Goal: Browse casually: Explore the website without a specific task or goal

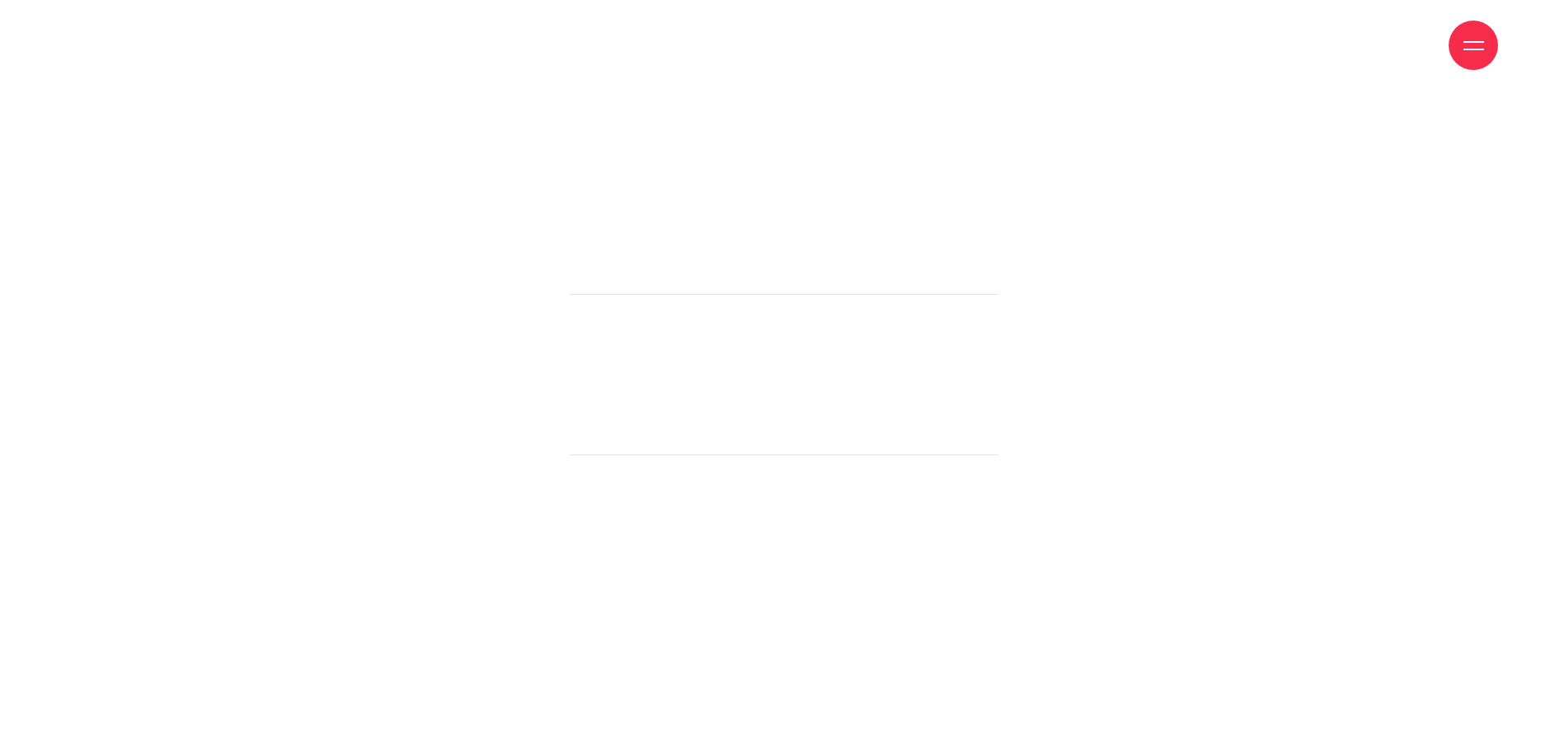
scroll to position [17811, 0]
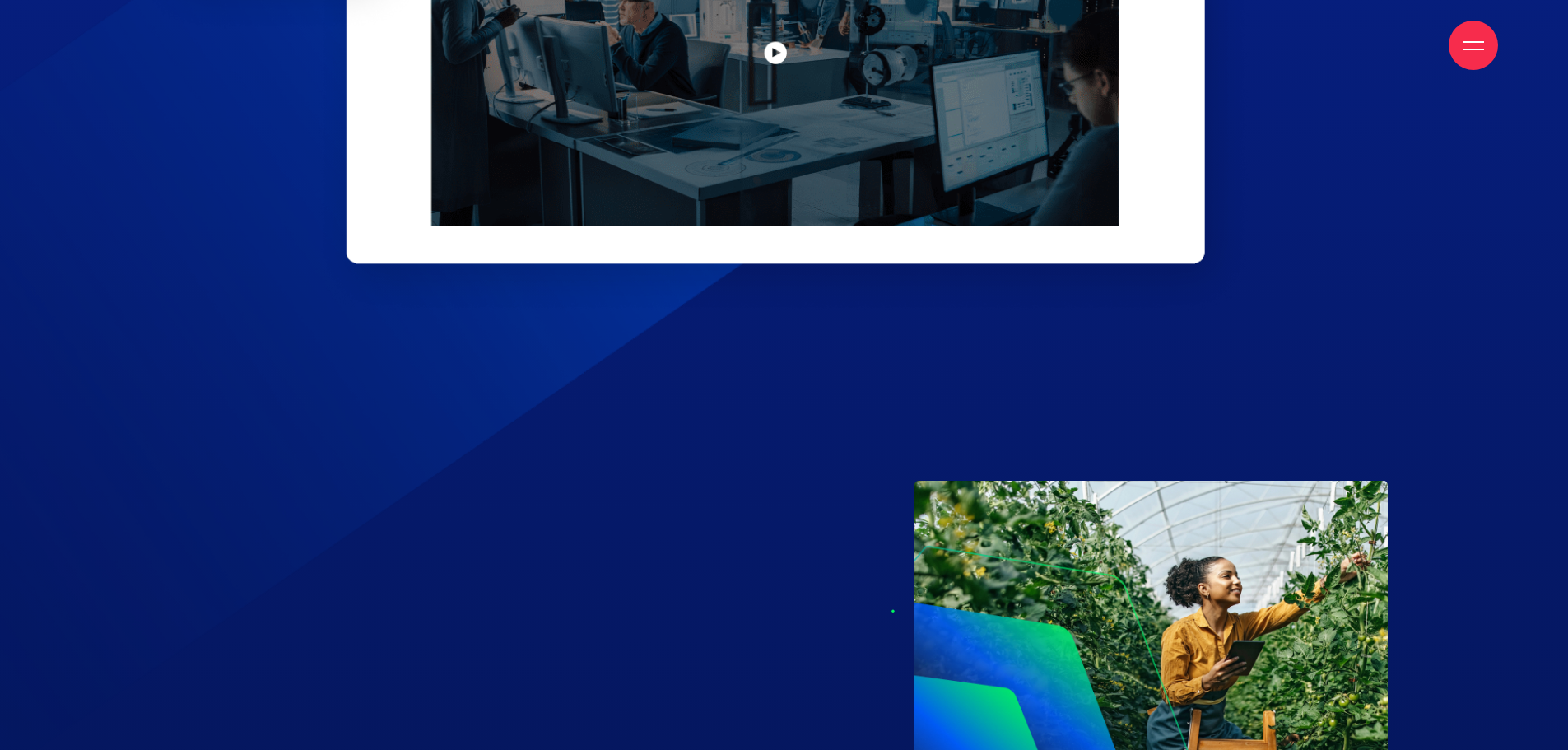
scroll to position [7570, 0]
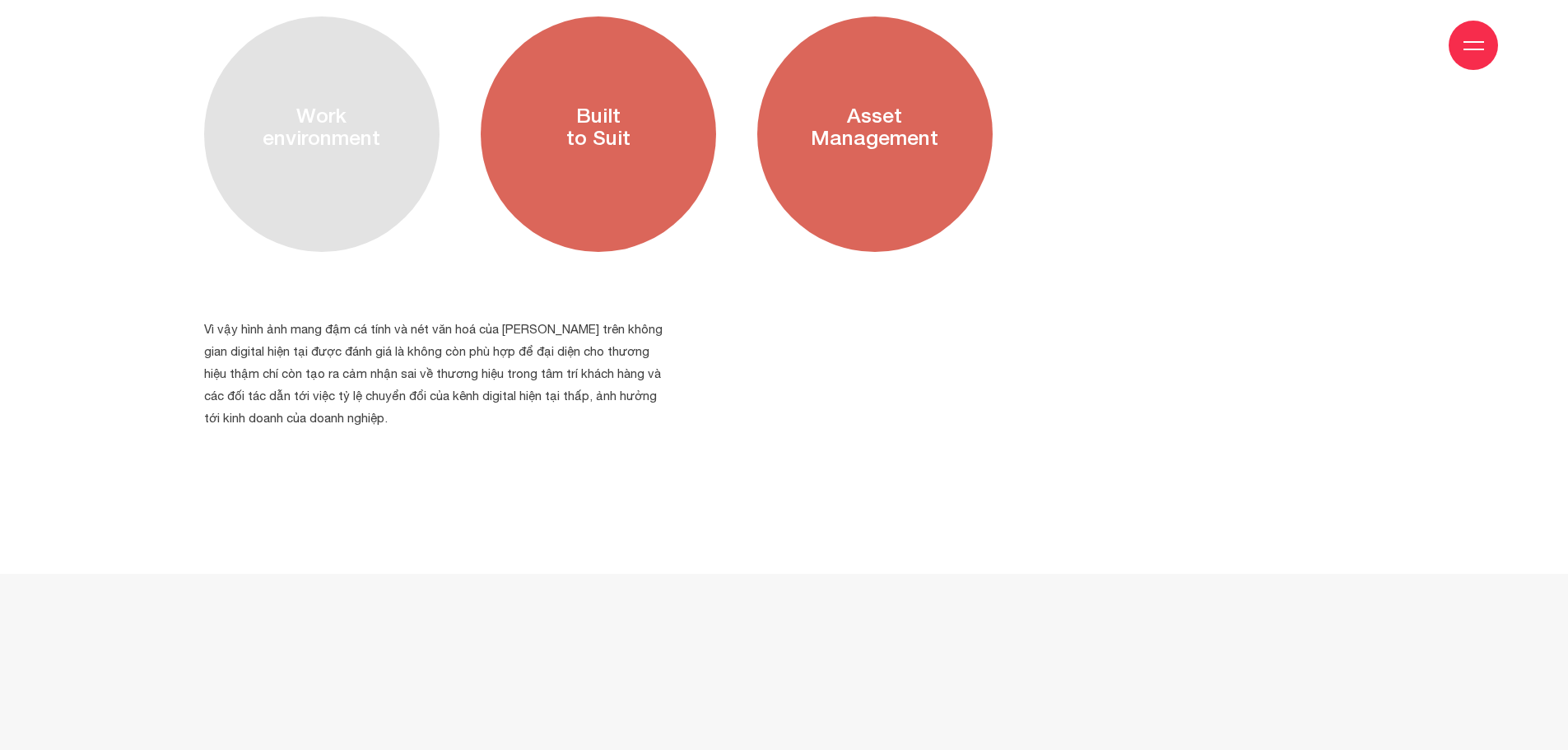
scroll to position [3248, 0]
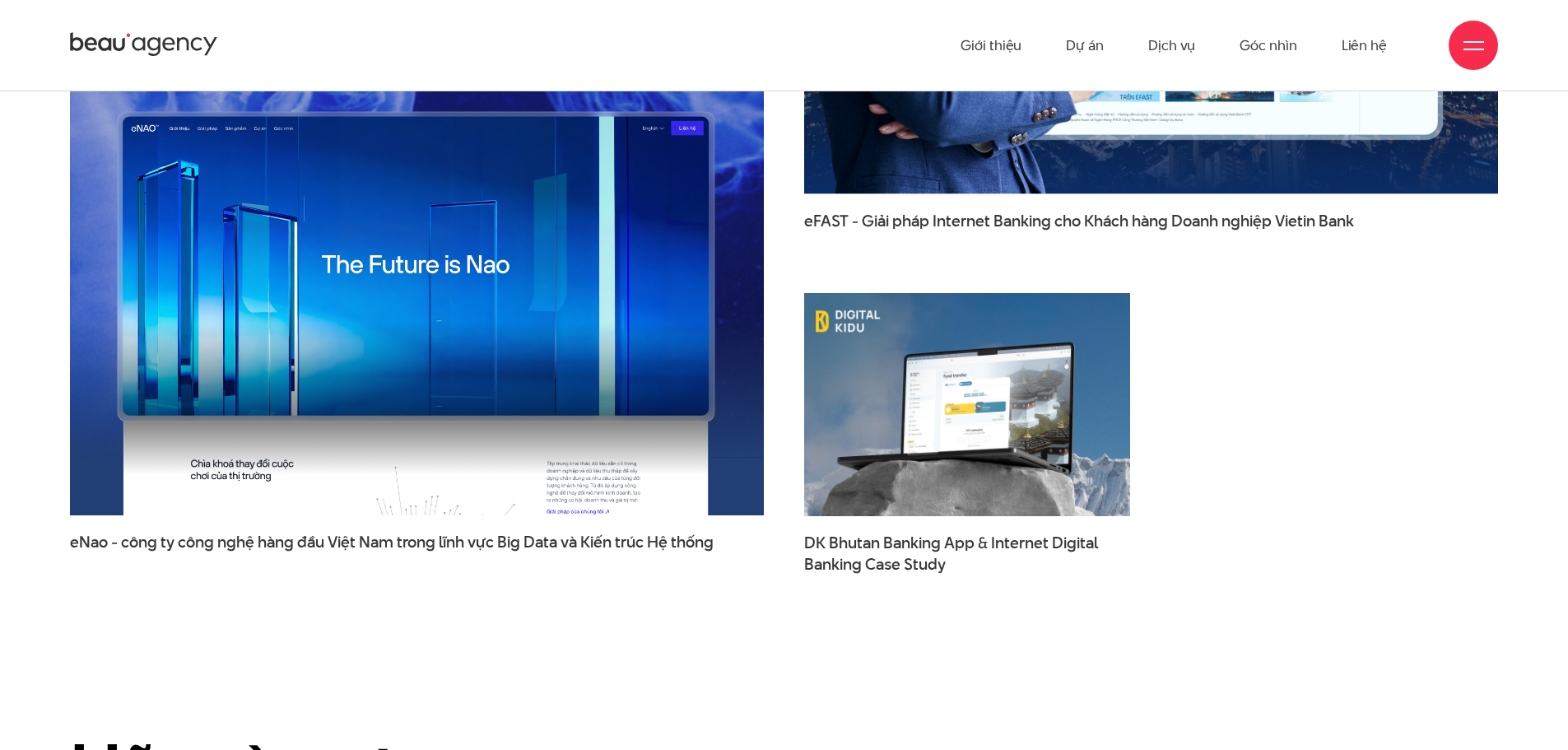
scroll to position [10773, 0]
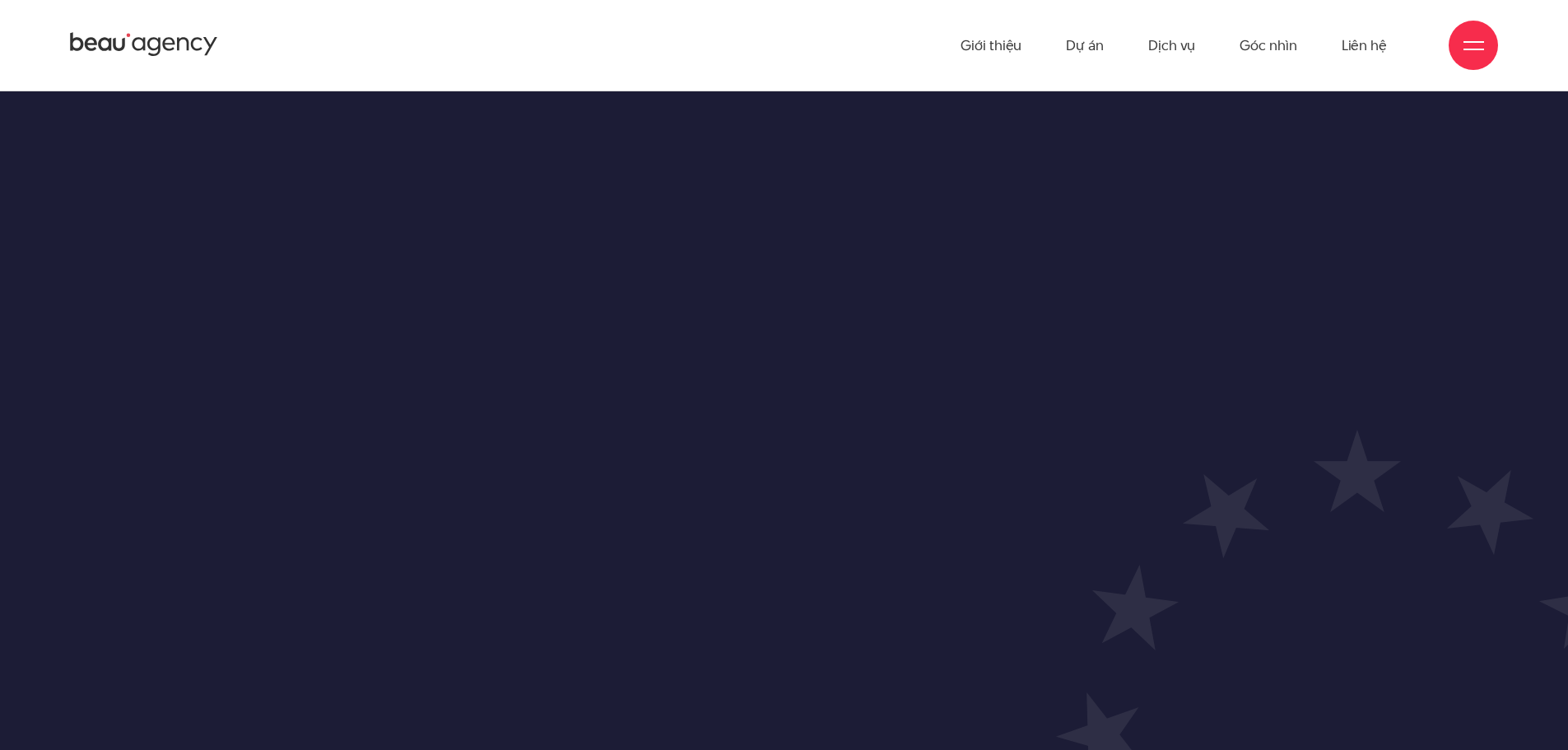
scroll to position [11696, 0]
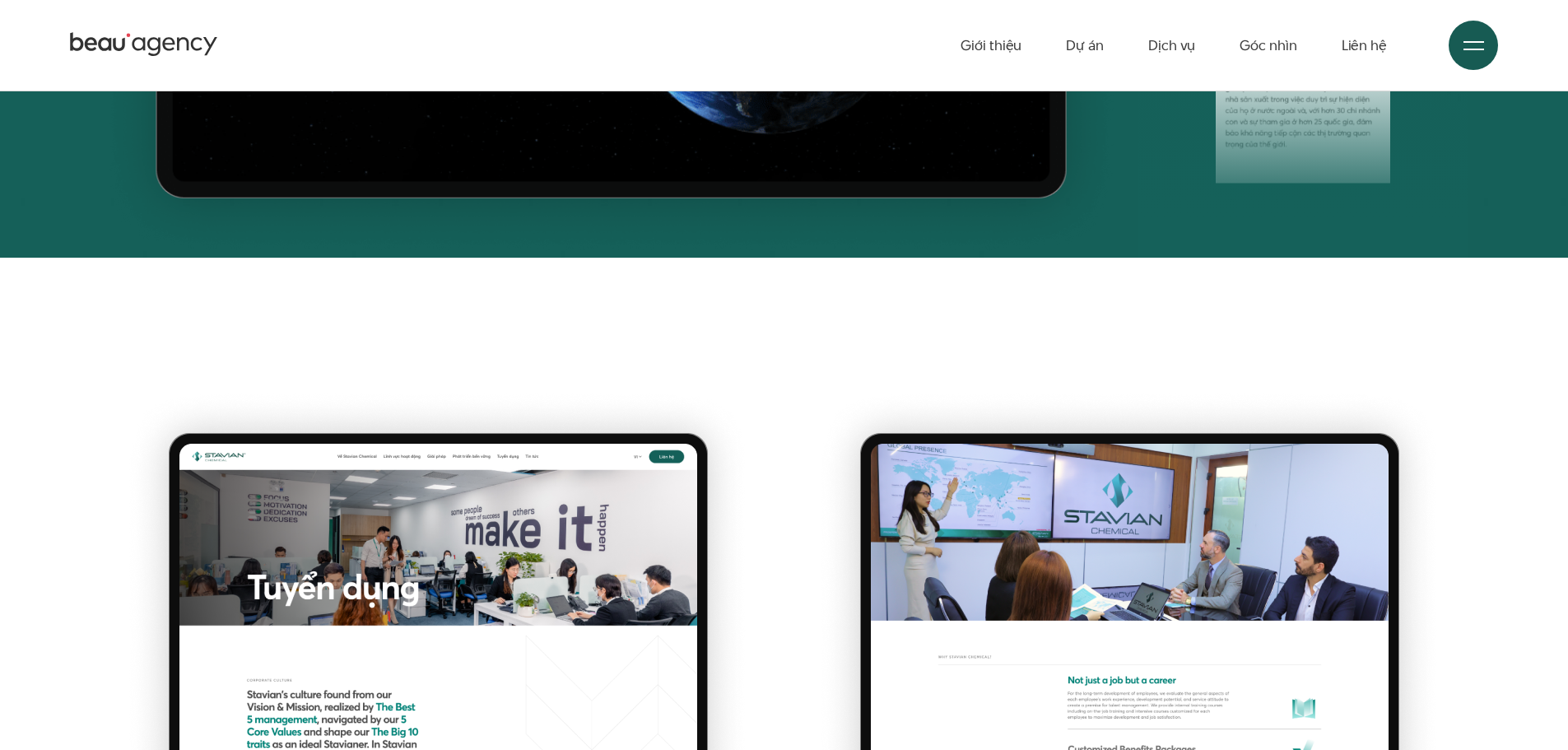
scroll to position [11473, 0]
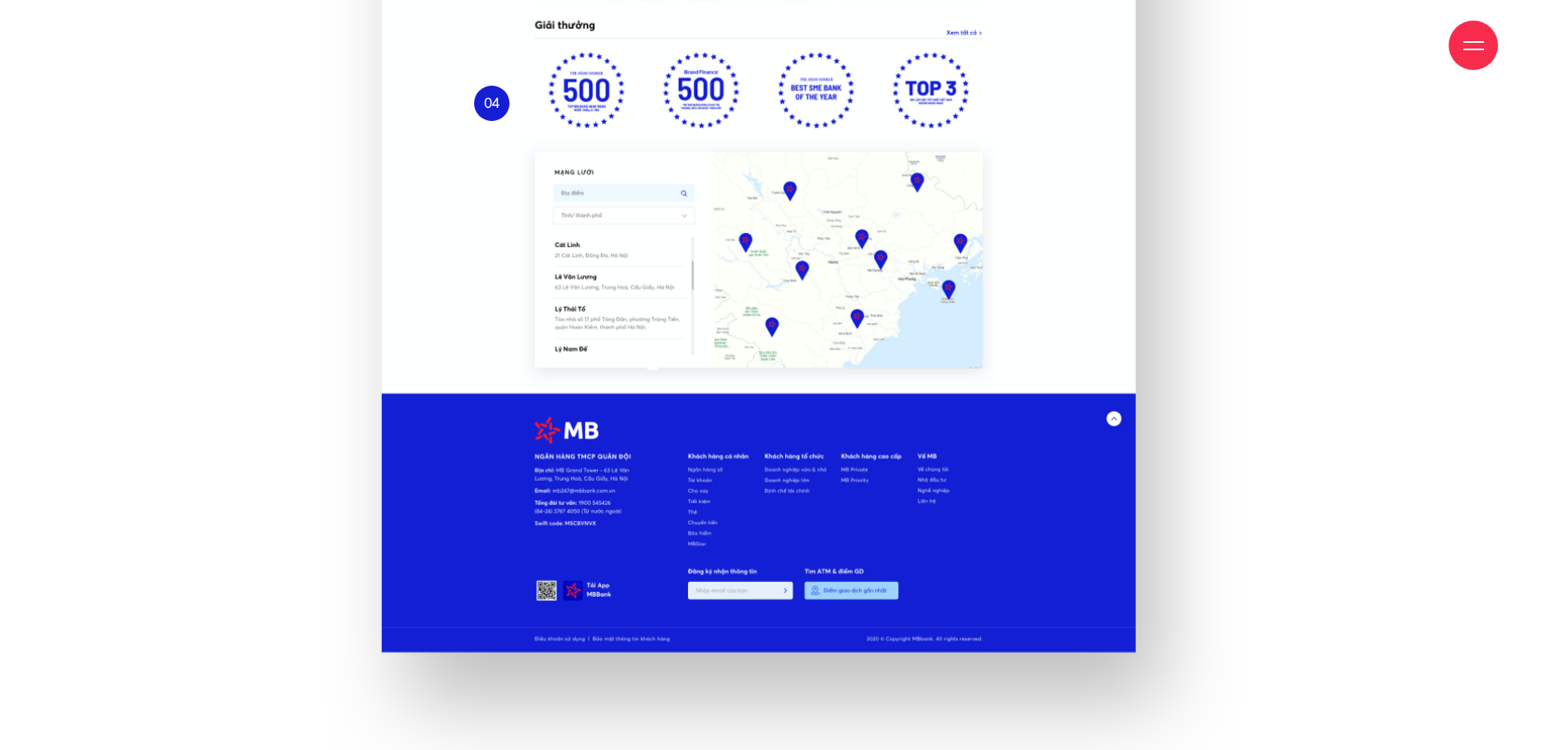
scroll to position [7596, 0]
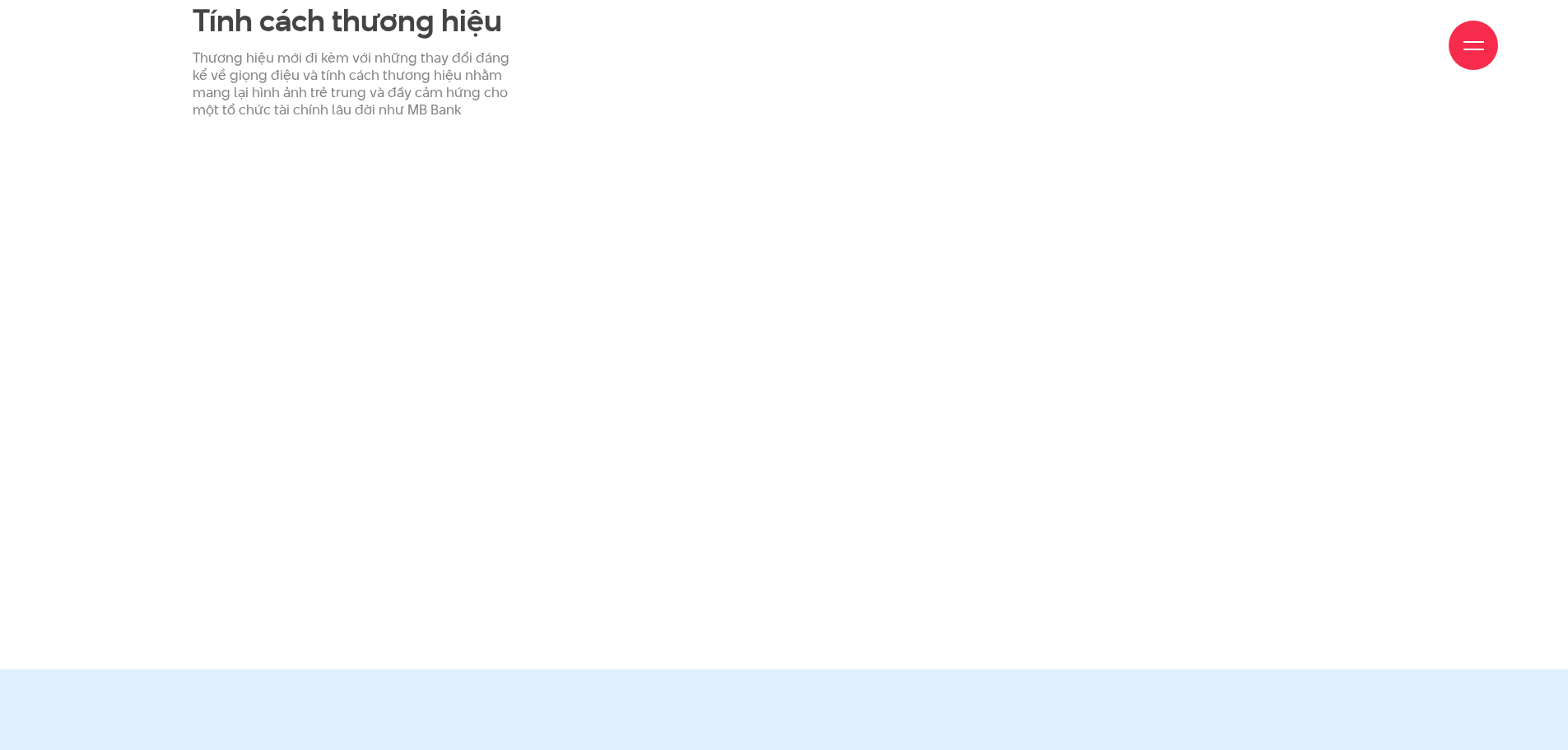
scroll to position [4811, 0]
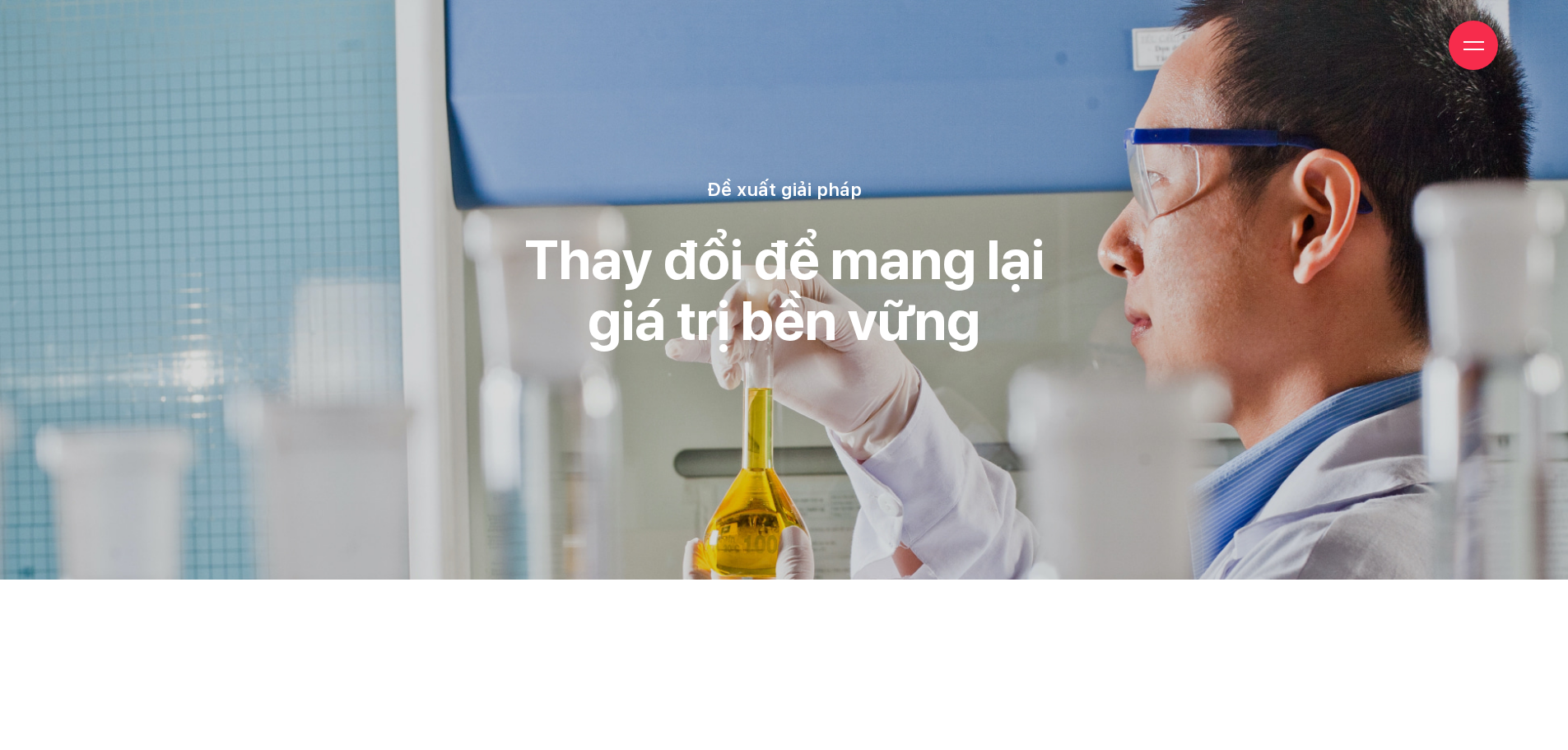
scroll to position [8389, 0]
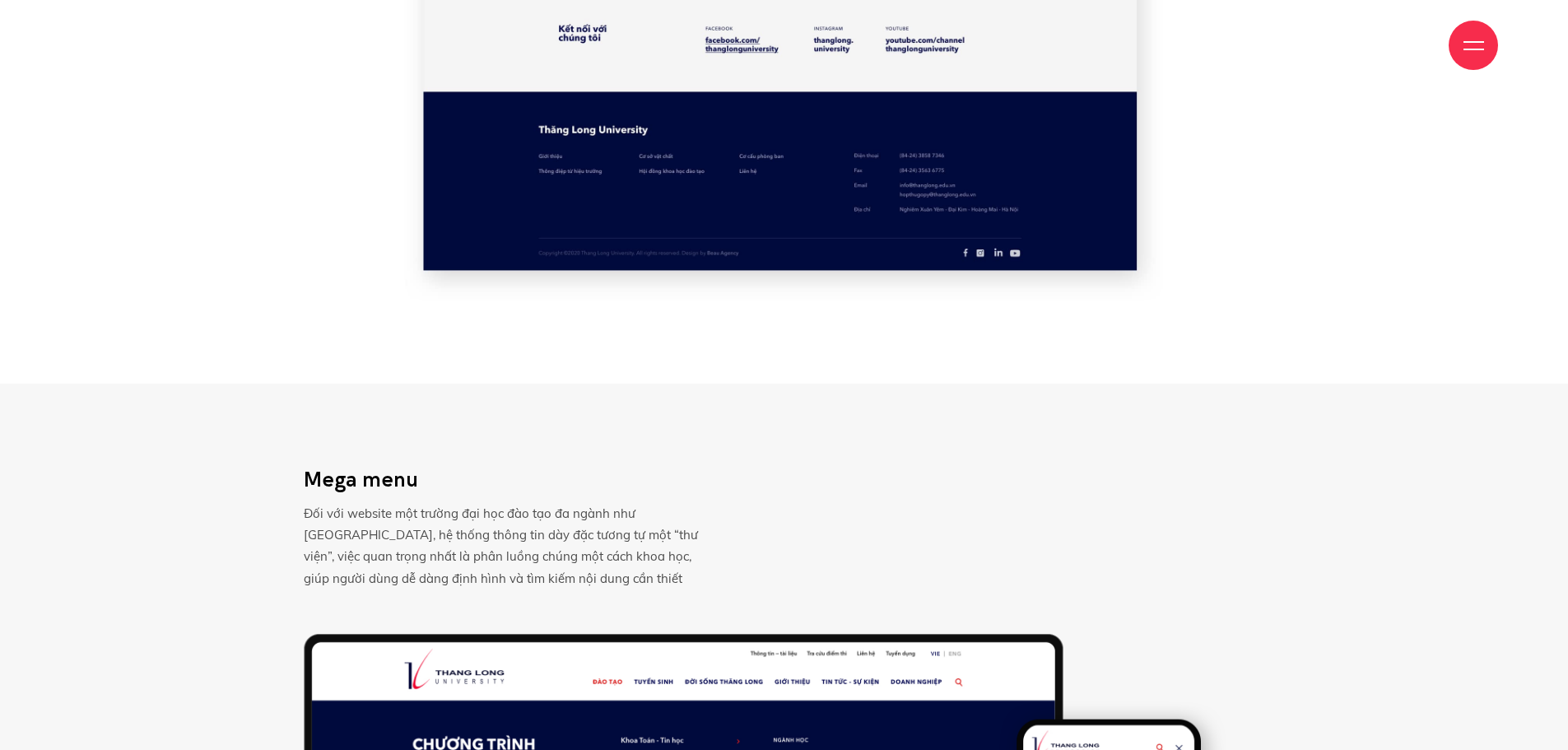
scroll to position [10127, 0]
